Goal: Task Accomplishment & Management: Manage account settings

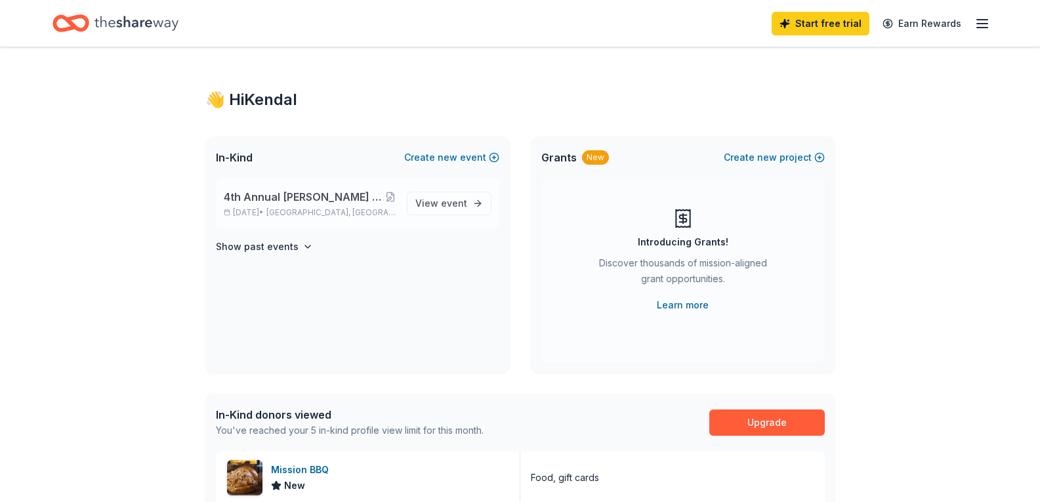
click at [324, 198] on span "4th Annual [PERSON_NAME] Drive Fore A Cure Charity Golf Tournament" at bounding box center [304, 197] width 161 height 16
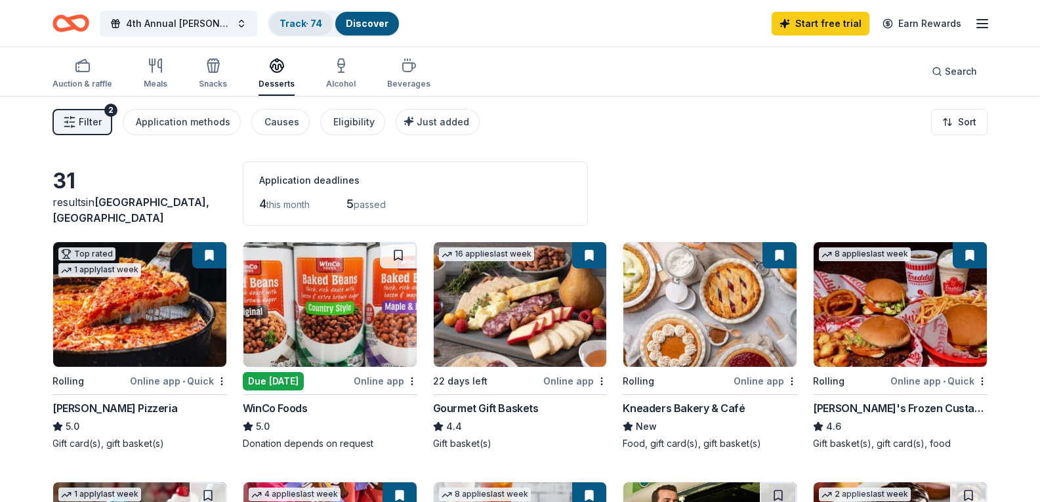
click at [300, 29] on div "Track · 74" at bounding box center [301, 24] width 64 height 24
click at [301, 24] on link "Track · 74" at bounding box center [300, 23] width 43 height 11
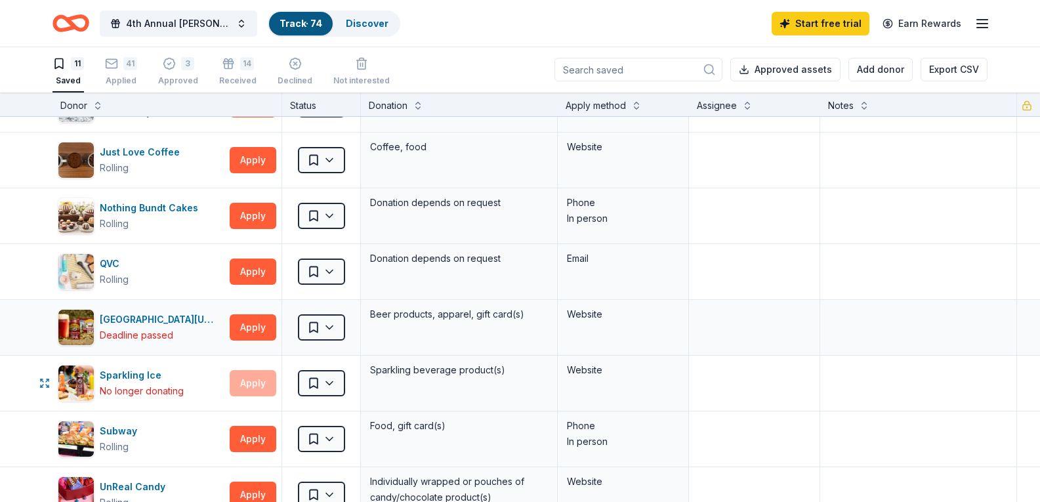
scroll to position [394, 0]
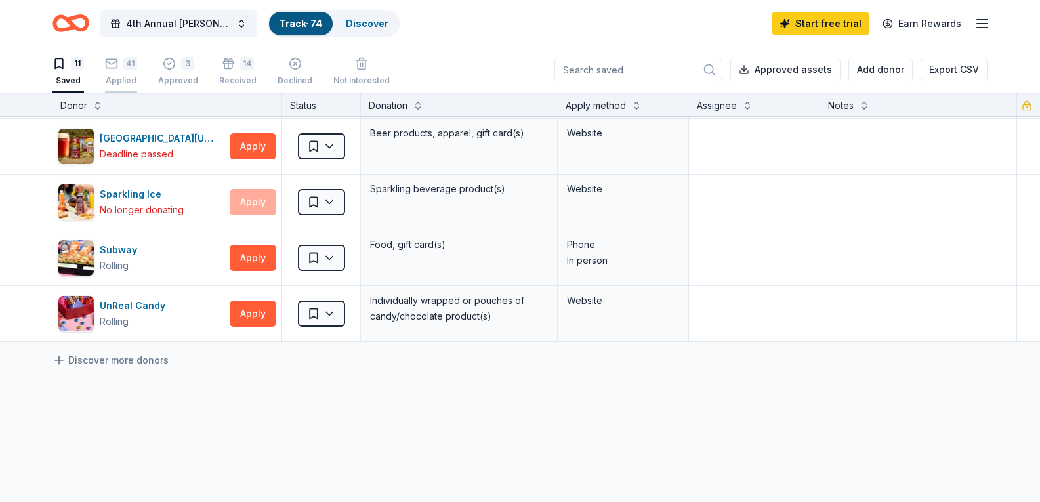
click at [129, 79] on div "Applied" at bounding box center [121, 80] width 32 height 10
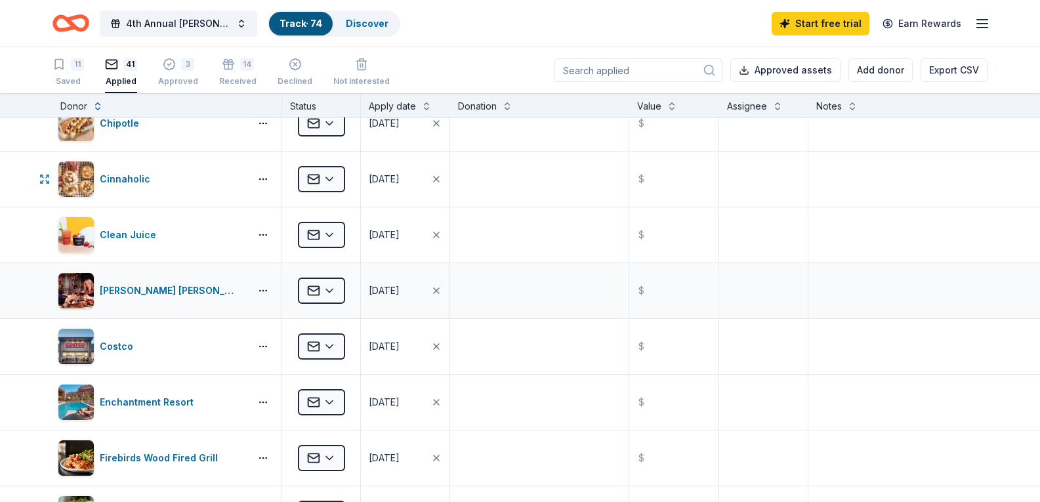
scroll to position [356, 0]
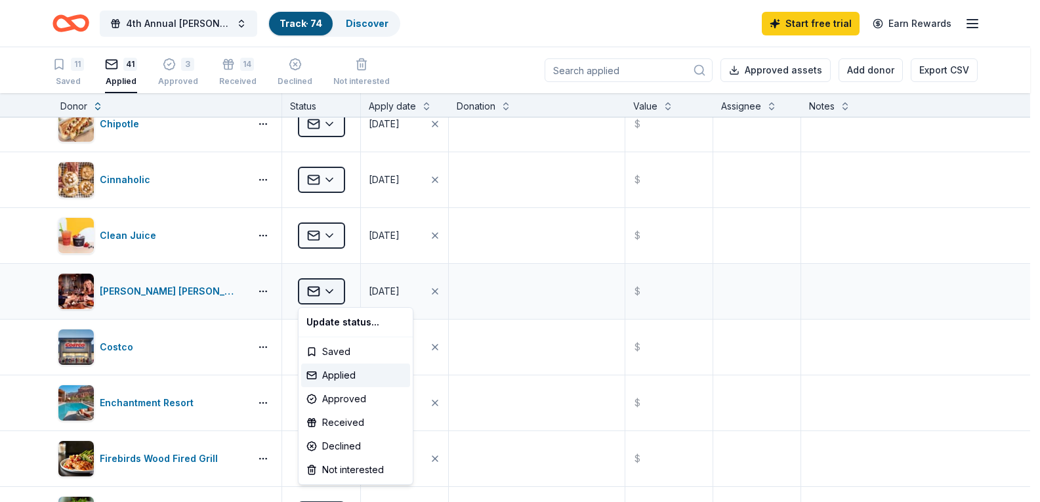
click at [310, 280] on html "4th Annual [PERSON_NAME] Drive Fore A Cure Charity Golf Tournament Track · 74 D…" at bounding box center [520, 251] width 1040 height 502
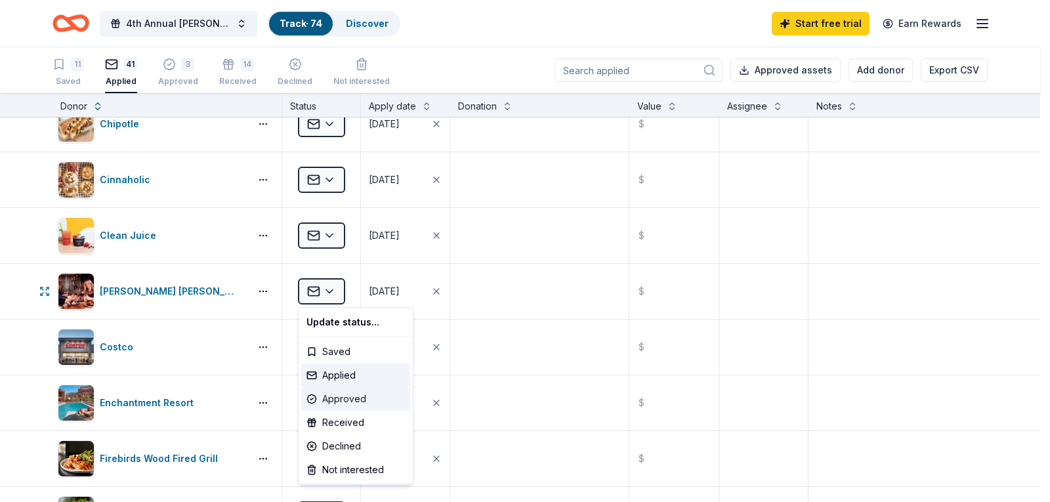
click at [364, 399] on div "Approved" at bounding box center [355, 399] width 109 height 24
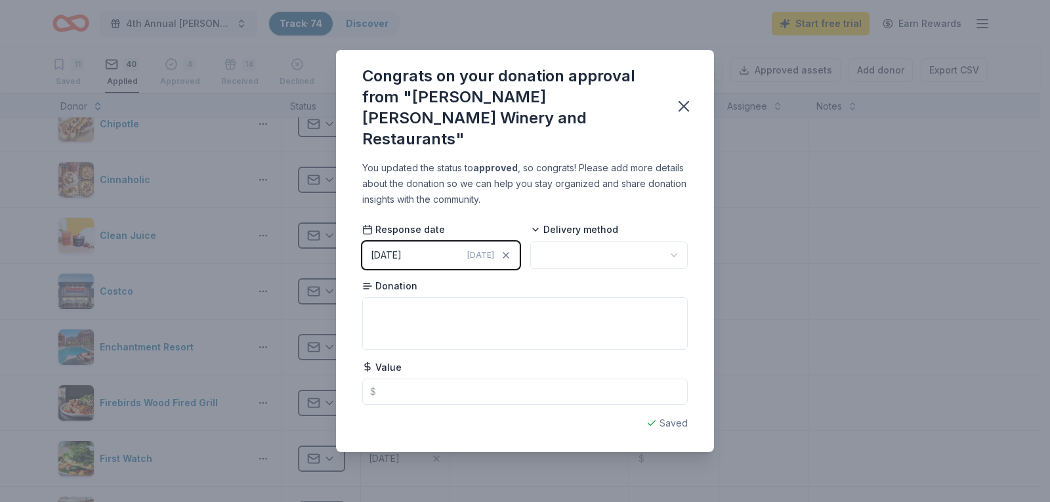
click at [562, 239] on html "4th Annual [PERSON_NAME] Drive Fore A Cure Charity Golf Tournament Track · 74 D…" at bounding box center [525, 251] width 1050 height 502
click at [472, 305] on textarea at bounding box center [524, 323] width 325 height 52
paste textarea "Item Name: Magnum Bottle of Meritage Wine w/ Complimentary 3 Month Wine Members…"
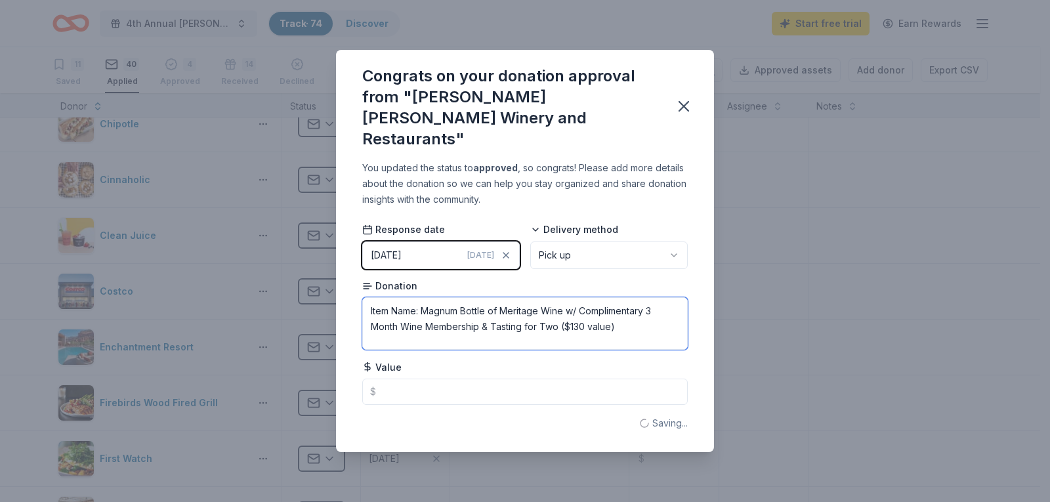
drag, startPoint x: 422, startPoint y: 300, endPoint x: 169, endPoint y: 303, distance: 253.2
click at [169, 303] on div "Congrats on your donation approval from "[PERSON_NAME] [PERSON_NAME] Winery and…" at bounding box center [525, 251] width 1050 height 502
drag, startPoint x: 502, startPoint y: 317, endPoint x: 687, endPoint y: 316, distance: 185.6
click at [687, 316] on div "You updated the status to approved , so congrats! Please add more details about…" at bounding box center [525, 306] width 378 height 292
type textarea "Magnum Bottle of Meritage Wine w/ Complimentary 3 Month Wine Membership & Tasti…"
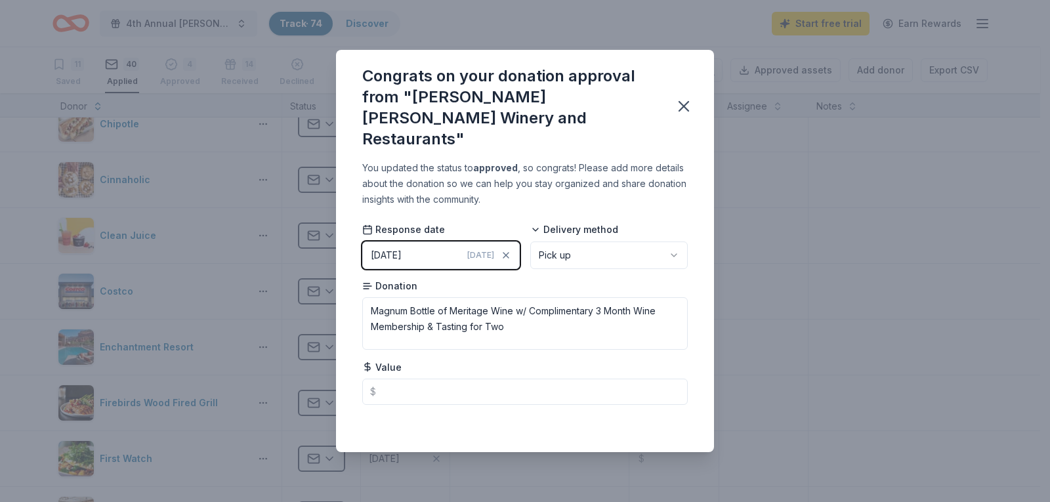
click at [586, 367] on div "Value $" at bounding box center [524, 382] width 325 height 45
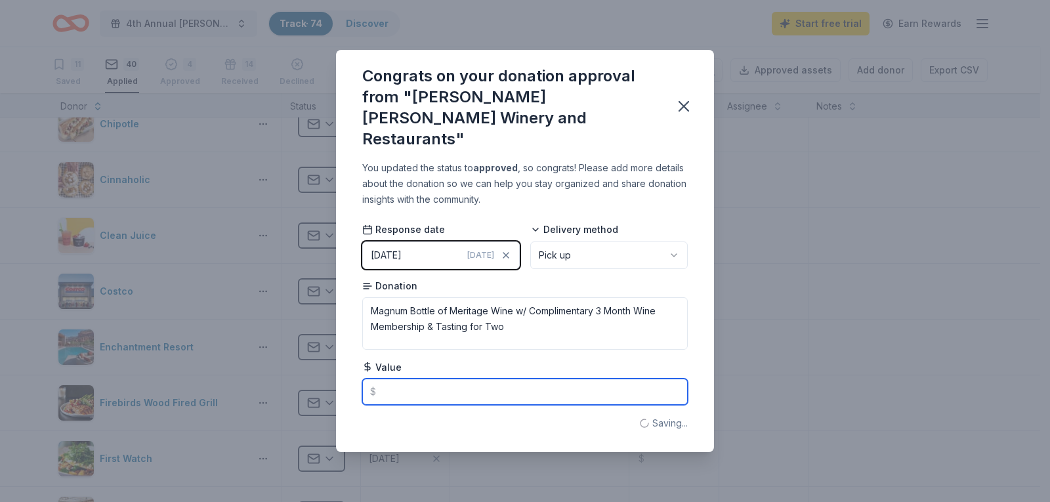
click at [581, 378] on input "text" at bounding box center [524, 391] width 325 height 26
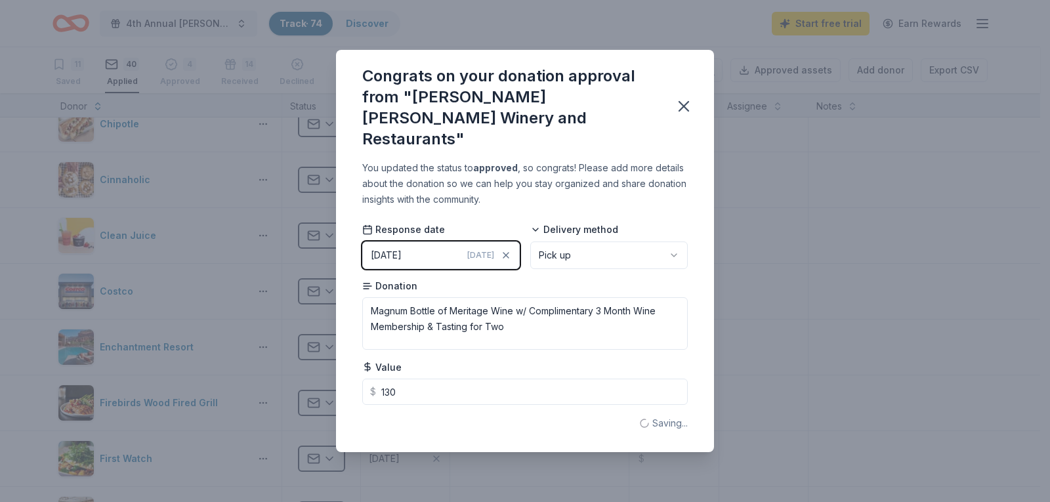
type input "130.00"
click at [577, 416] on div "Saving..." at bounding box center [524, 423] width 325 height 16
click at [684, 108] on icon "button" at bounding box center [683, 106] width 18 height 18
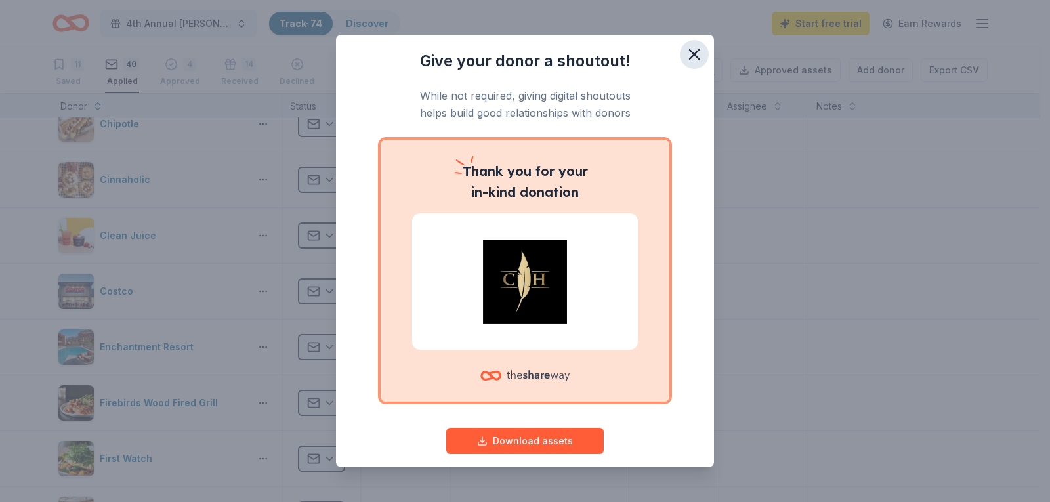
click at [692, 56] on icon "button" at bounding box center [694, 54] width 18 height 18
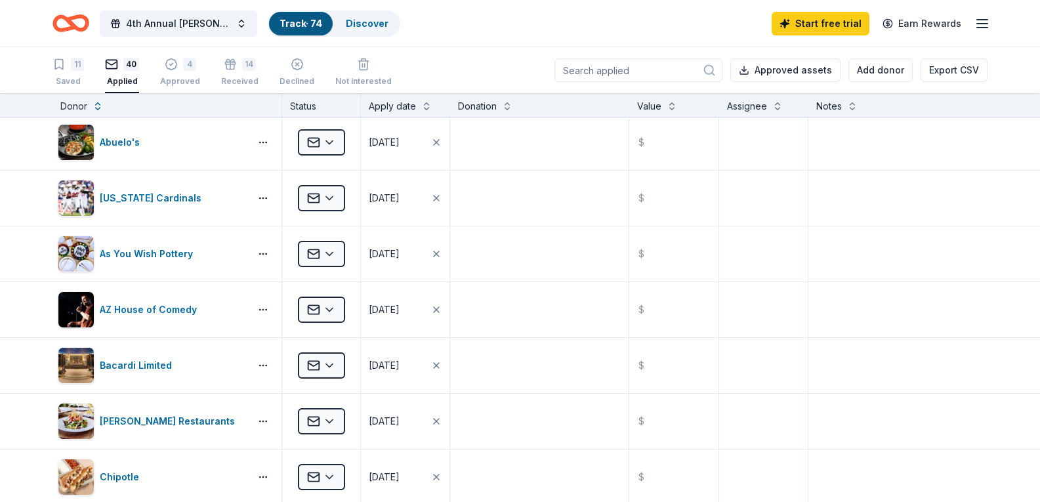
scroll to position [0, 0]
